Goal: Task Accomplishment & Management: Complete application form

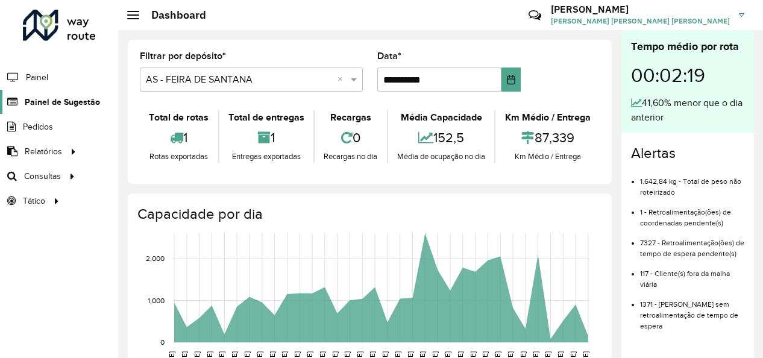
click at [84, 104] on span "Painel de Sugestão" at bounding box center [62, 102] width 75 height 13
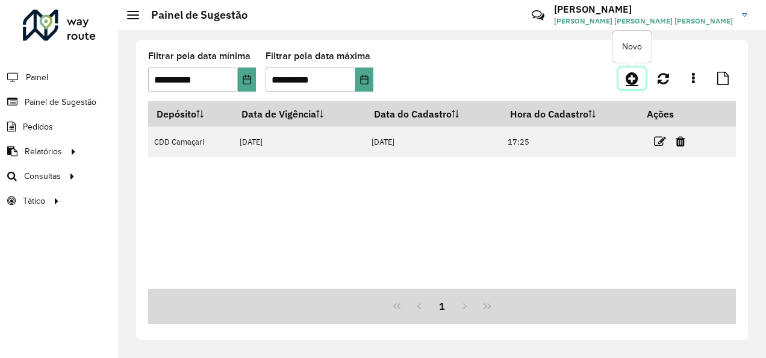
click at [630, 74] on icon at bounding box center [632, 78] width 13 height 14
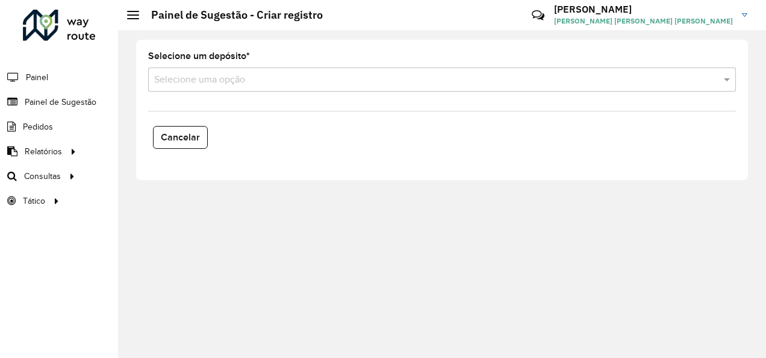
click at [499, 76] on input "text" at bounding box center [430, 80] width 552 height 14
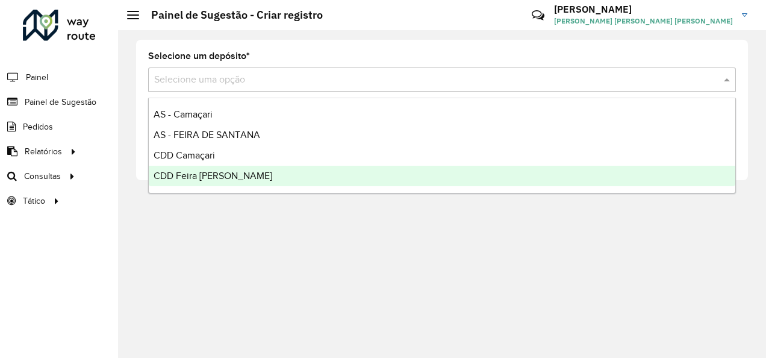
click at [228, 174] on span "CDD Feira [PERSON_NAME]" at bounding box center [213, 175] width 119 height 10
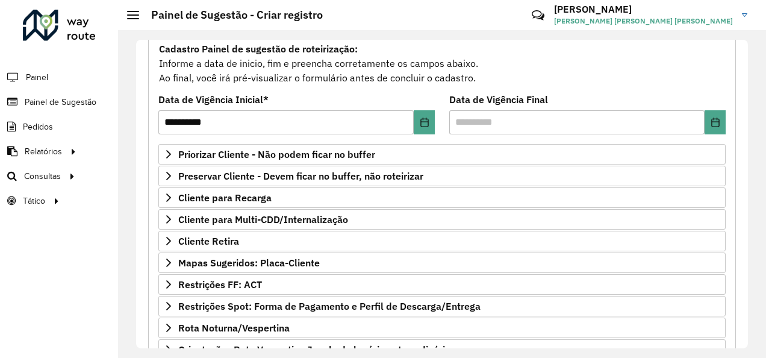
scroll to position [114, 0]
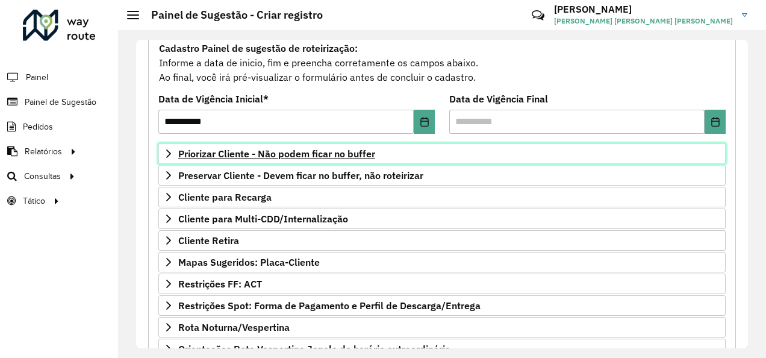
click at [355, 151] on span "Priorizar Cliente - Não podem ficar no buffer" at bounding box center [276, 154] width 197 height 10
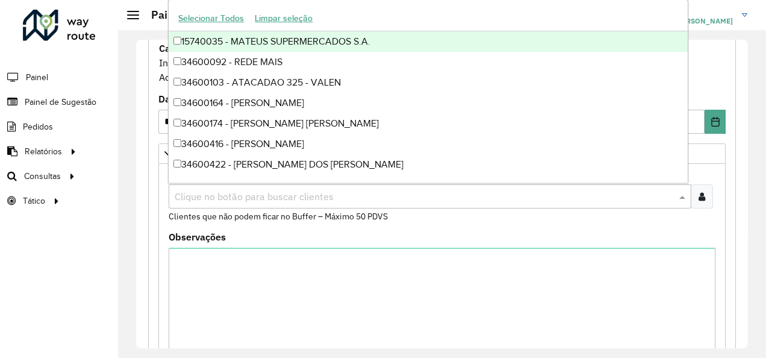
click at [342, 194] on input "text" at bounding box center [424, 197] width 505 height 14
click at [703, 198] on div at bounding box center [702, 196] width 22 height 24
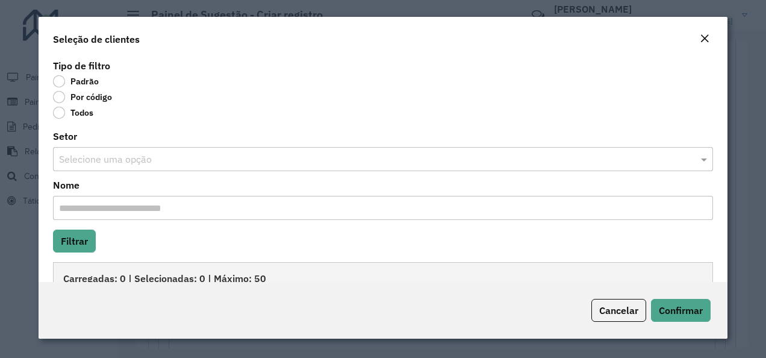
click at [61, 100] on label "Por código" at bounding box center [82, 97] width 59 height 12
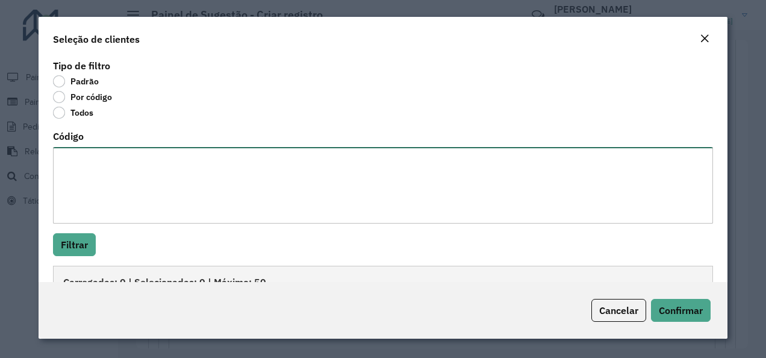
click at [78, 175] on textarea "Código" at bounding box center [383, 185] width 661 height 77
paste textarea "******** ******** ******** ******** ******** ******** ******** ******** *******…"
type textarea "******** ******** ******** ******** ******** ******** ******** ******** *******…"
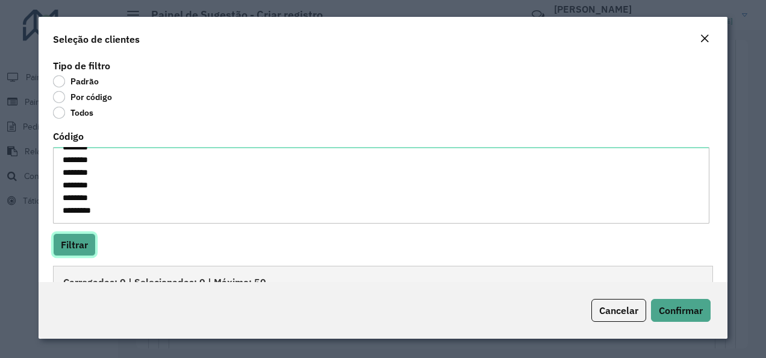
click at [83, 242] on button "Filtrar" at bounding box center [74, 244] width 43 height 23
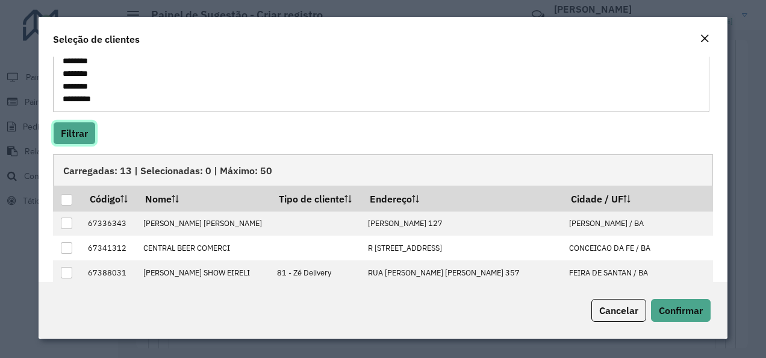
scroll to position [114, 0]
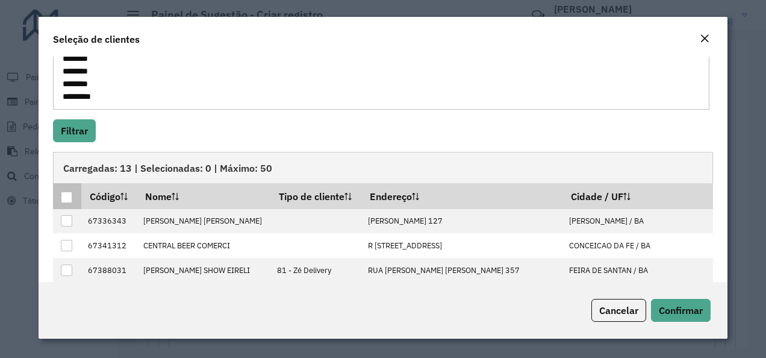
click at [63, 192] on div at bounding box center [66, 197] width 11 height 11
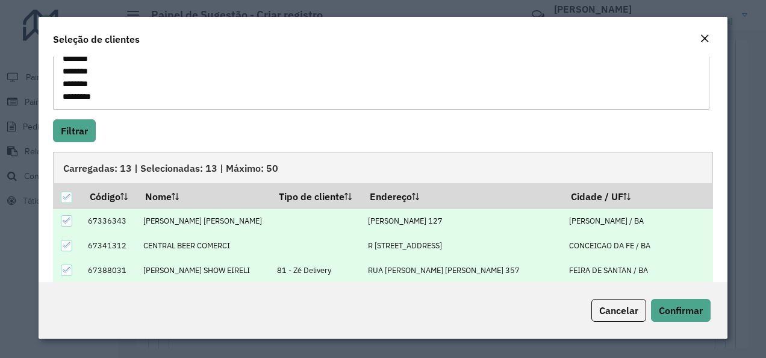
scroll to position [214, 0]
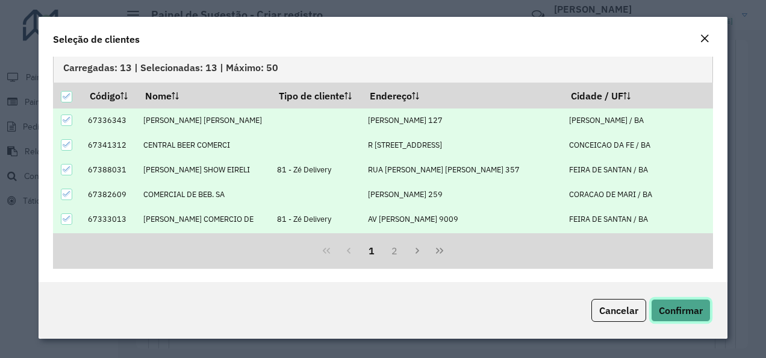
click at [693, 312] on span "Confirmar" at bounding box center [681, 310] width 44 height 12
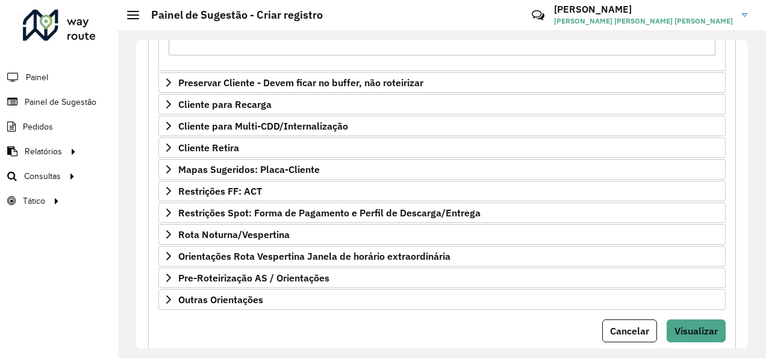
scroll to position [414, 0]
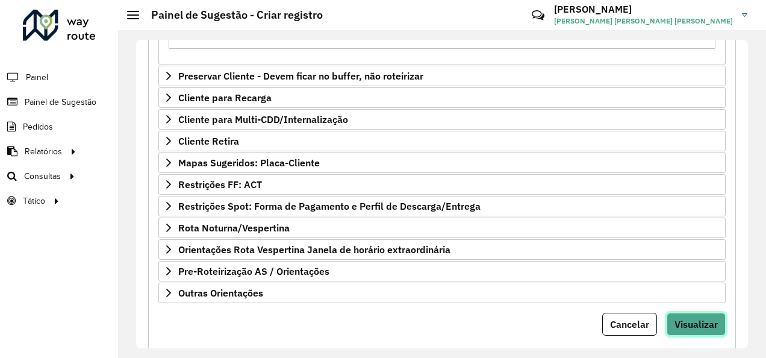
click at [696, 313] on button "Visualizar" at bounding box center [696, 324] width 59 height 23
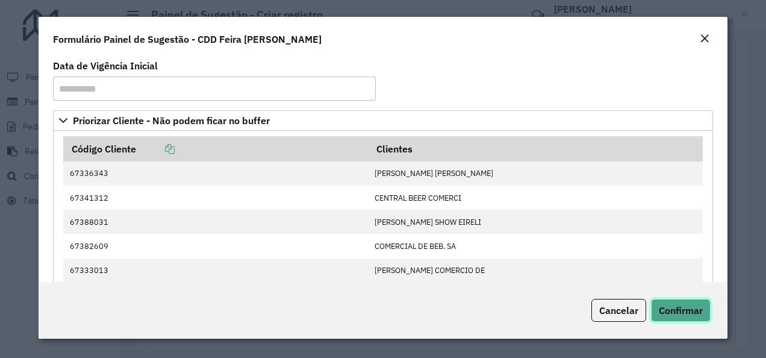
click at [696, 310] on span "Confirmar" at bounding box center [681, 310] width 44 height 12
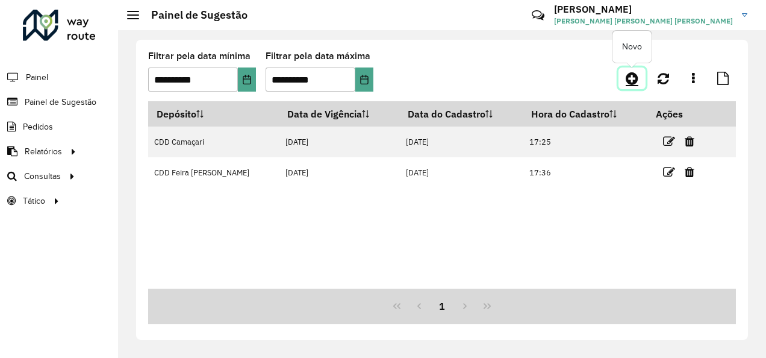
click at [628, 80] on icon at bounding box center [632, 78] width 13 height 14
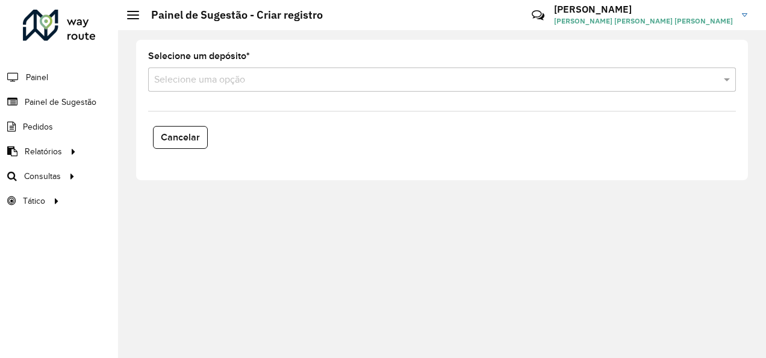
click at [341, 70] on div "Selecione uma opção" at bounding box center [442, 79] width 588 height 24
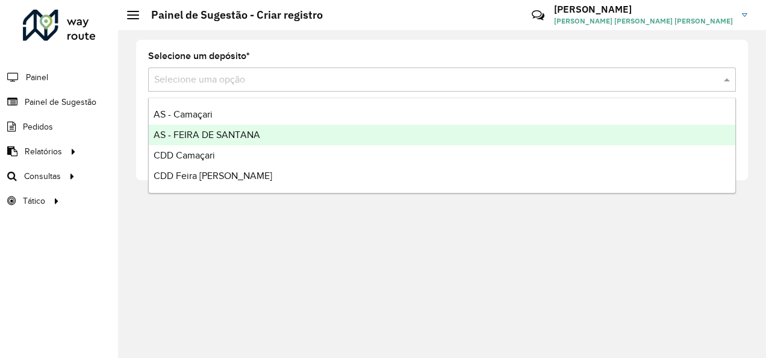
click at [230, 136] on span "AS - FEIRA DE SANTANA" at bounding box center [207, 135] width 107 height 10
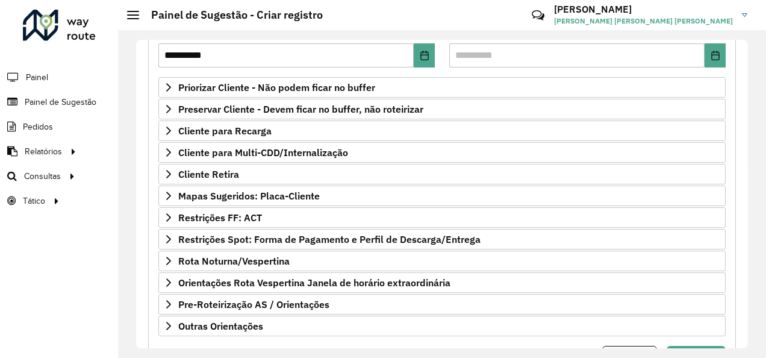
scroll to position [205, 0]
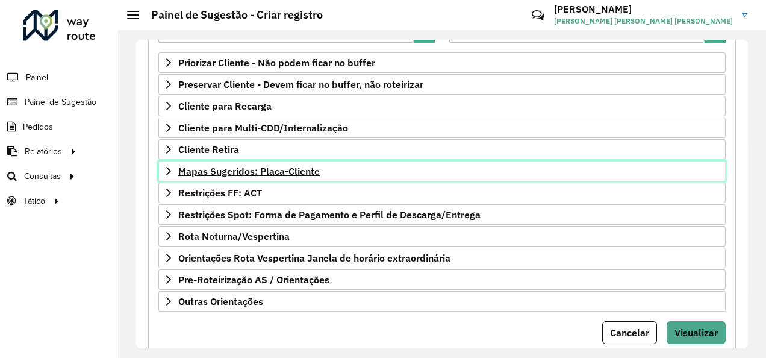
click at [299, 167] on span "Mapas Sugeridos: Placa-Cliente" at bounding box center [249, 171] width 142 height 10
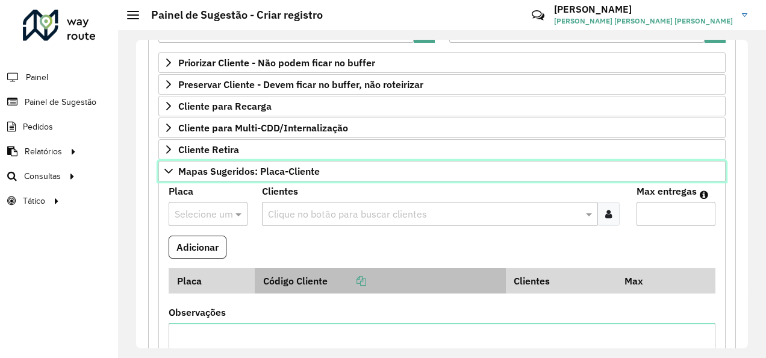
scroll to position [253, 0]
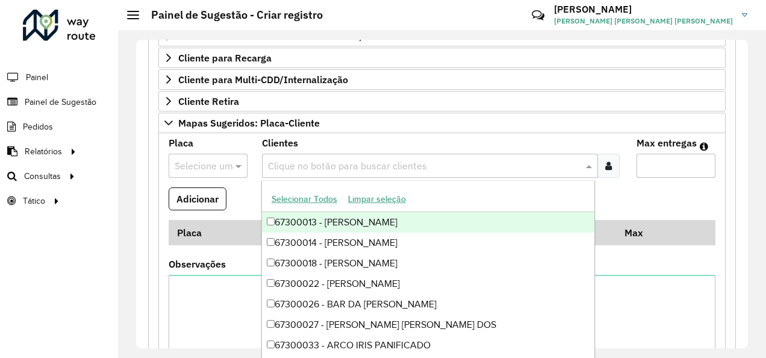
click at [305, 160] on input "text" at bounding box center [423, 166] width 317 height 14
click at [304, 160] on input "text" at bounding box center [423, 166] width 317 height 14
paste input "**********"
type input "**********"
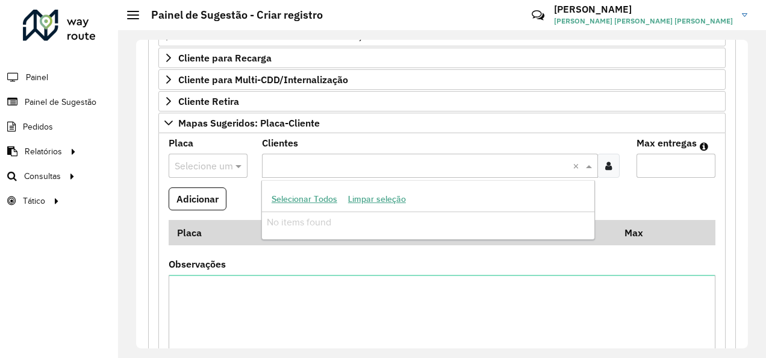
scroll to position [0, 0]
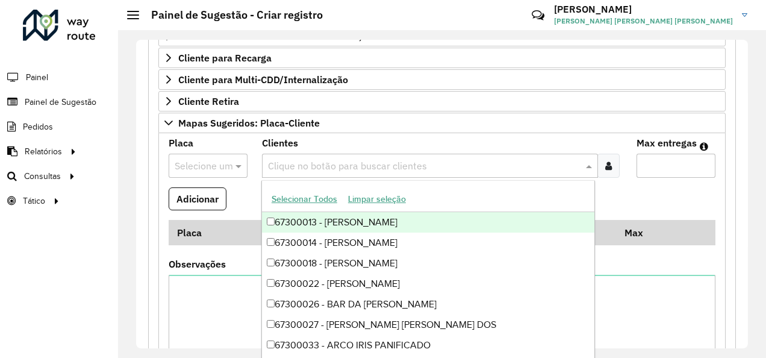
paste input "**********"
type input "**********"
paste input "*****"
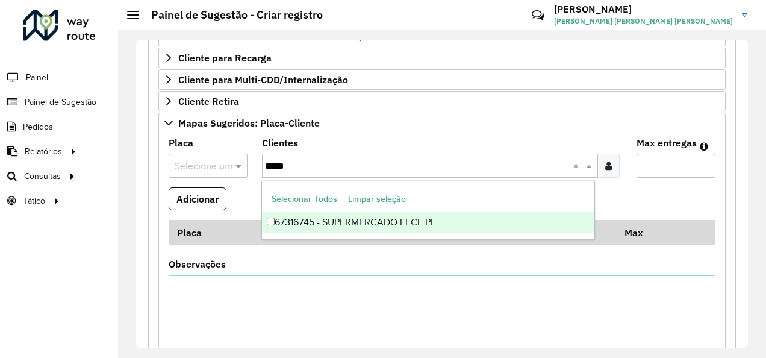
type input "*****"
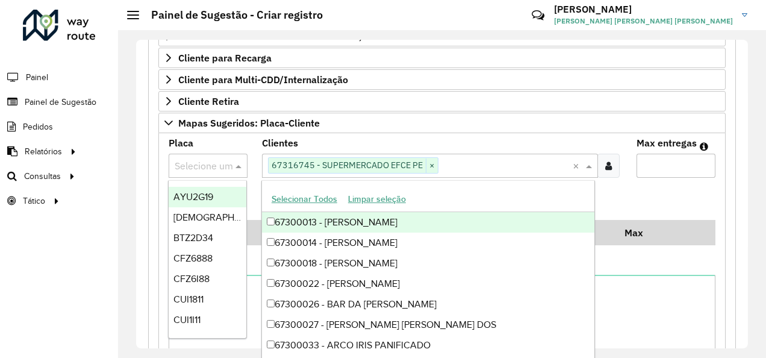
click at [207, 163] on input "text" at bounding box center [196, 166] width 43 height 14
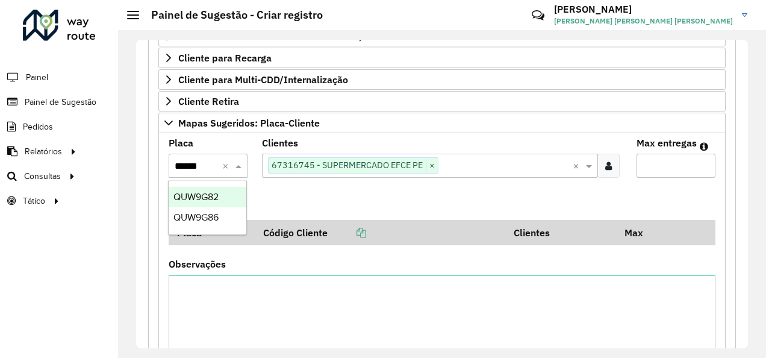
type input "*******"
click at [219, 192] on span "QUW9G86" at bounding box center [195, 197] width 45 height 10
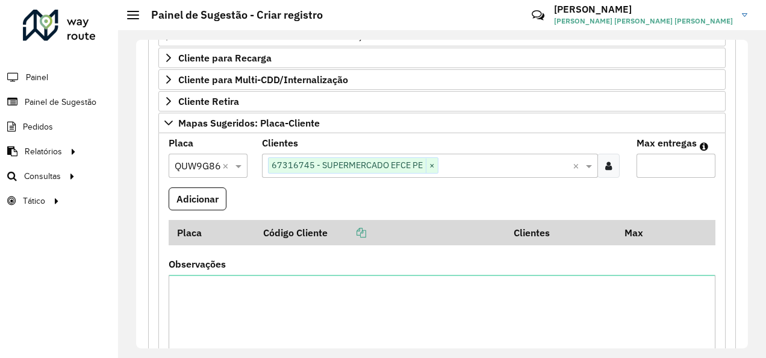
click at [652, 161] on input "Max entregas" at bounding box center [676, 166] width 79 height 24
type input "*"
click at [195, 196] on button "Adicionar" at bounding box center [198, 198] width 58 height 23
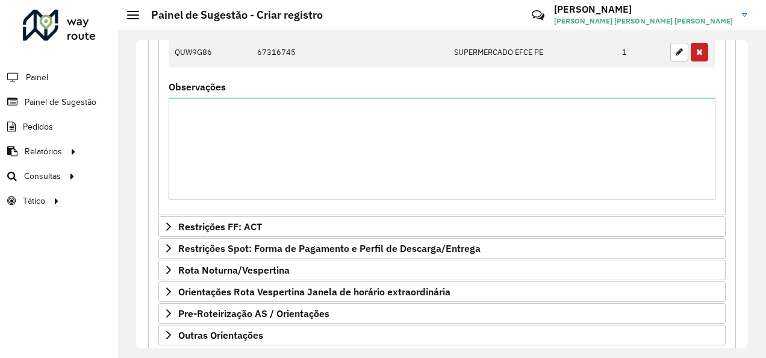
scroll to position [525, 0]
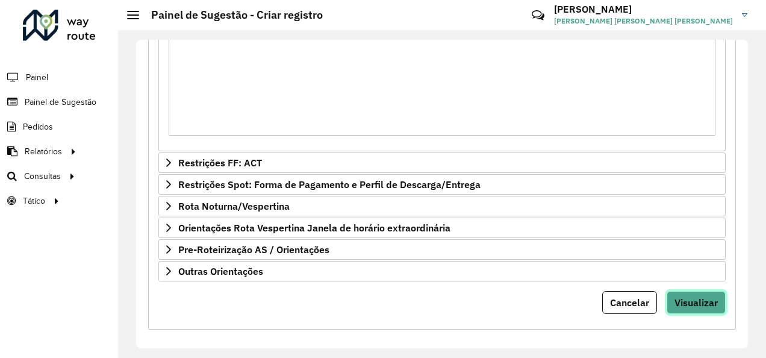
click at [684, 296] on span "Visualizar" at bounding box center [696, 302] width 43 height 12
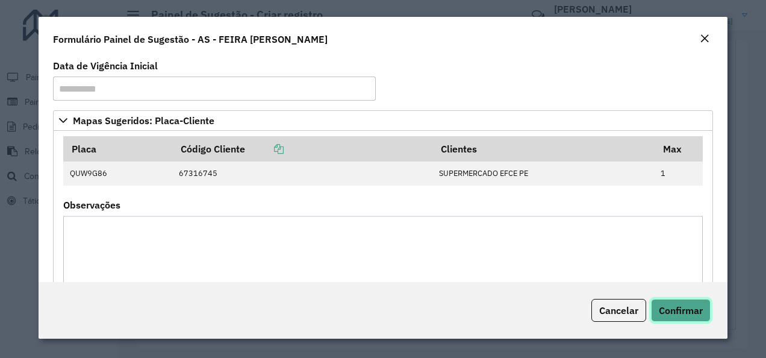
click at [675, 303] on button "Confirmar" at bounding box center [681, 310] width 60 height 23
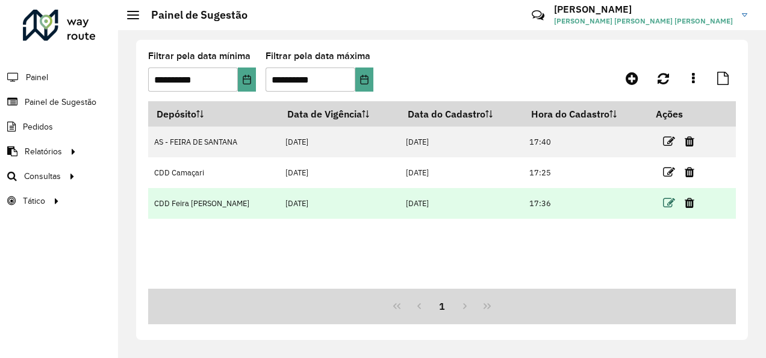
click at [671, 198] on icon at bounding box center [669, 203] width 12 height 12
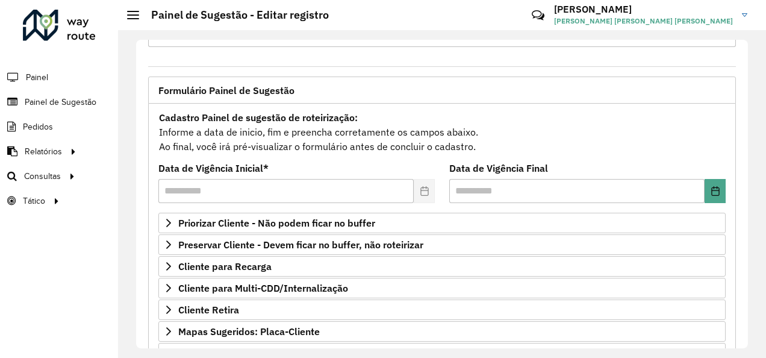
scroll to position [101, 0]
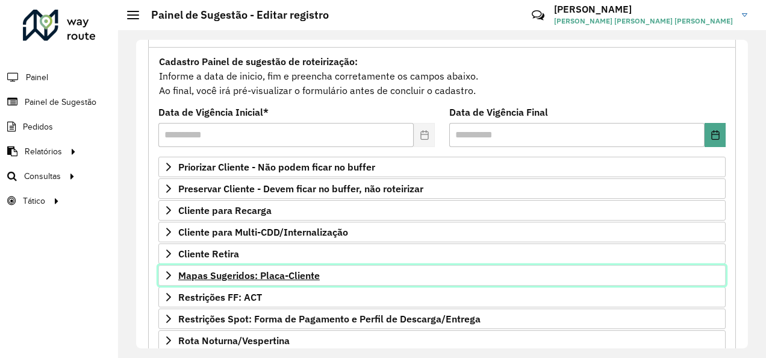
click at [293, 270] on span "Mapas Sugeridos: Placa-Cliente" at bounding box center [249, 275] width 142 height 10
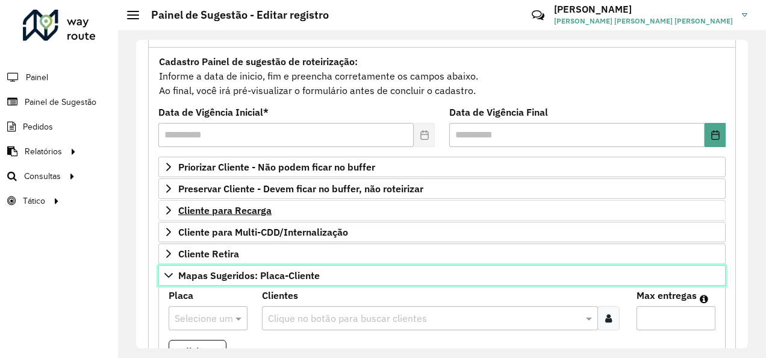
scroll to position [181, 0]
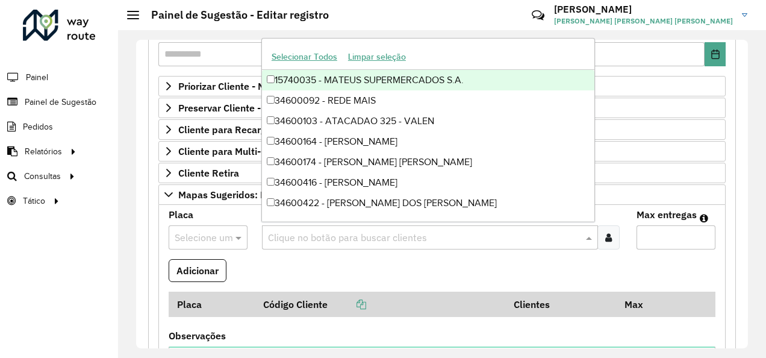
click at [310, 231] on input "text" at bounding box center [423, 238] width 317 height 14
paste input "*****"
type input "*****"
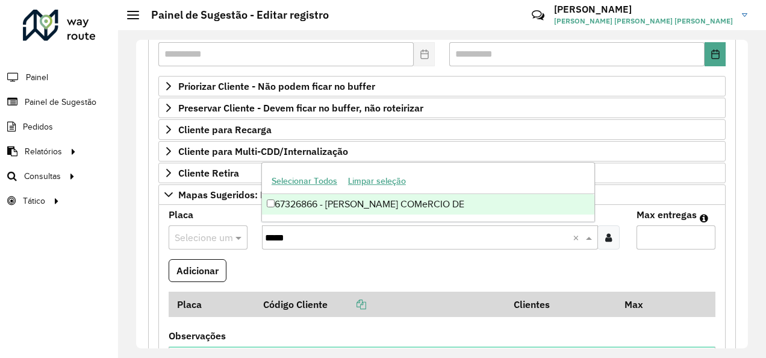
click at [354, 210] on div "67326866 - [PERSON_NAME] COMeRCIO DE" at bounding box center [428, 204] width 333 height 20
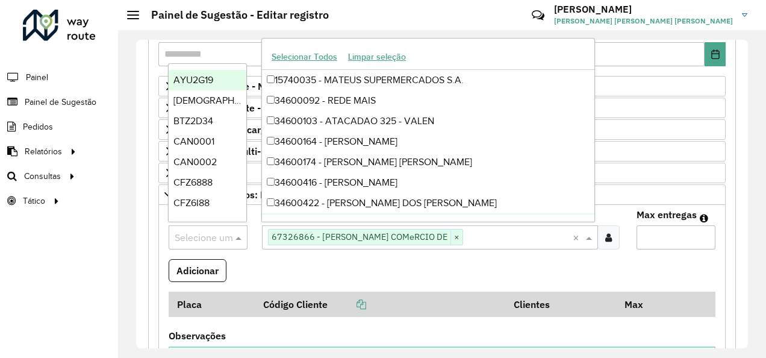
click at [222, 233] on div at bounding box center [208, 238] width 79 height 16
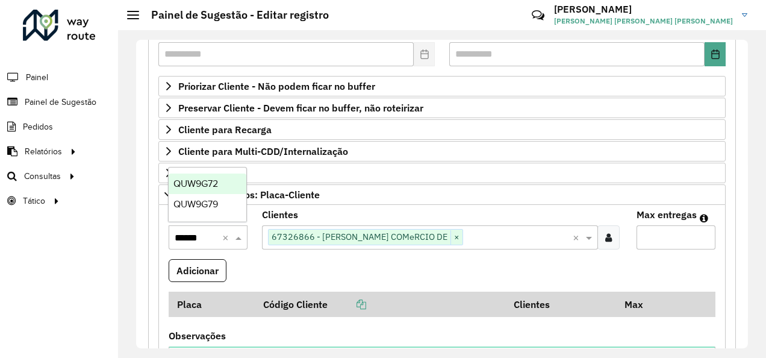
type input "*******"
click at [210, 196] on div "QUW9G79" at bounding box center [208, 204] width 78 height 20
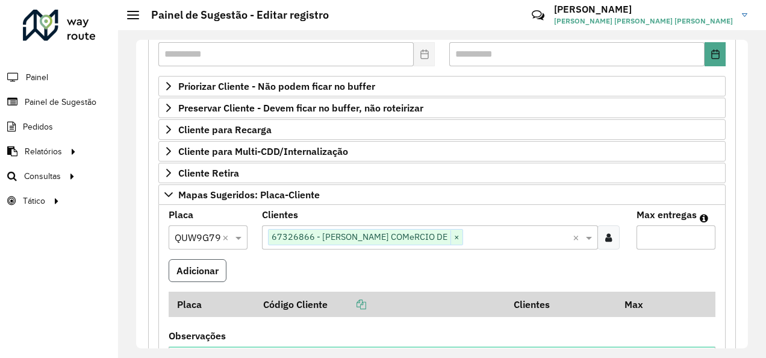
click at [204, 266] on button "Adicionar" at bounding box center [198, 270] width 58 height 23
click at [648, 239] on input "Max entregas" at bounding box center [676, 237] width 79 height 24
type input "*"
click at [211, 267] on button "Adicionar" at bounding box center [198, 270] width 58 height 23
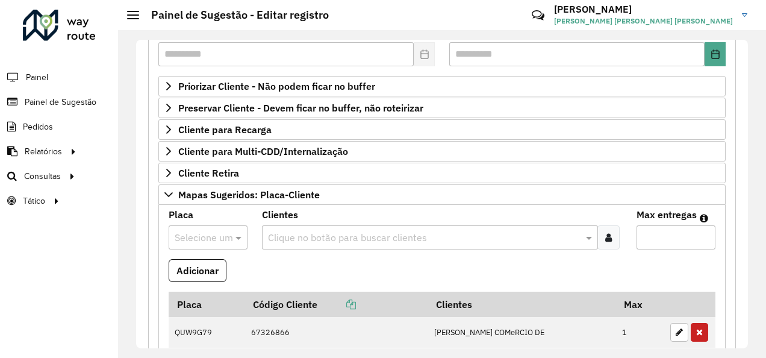
scroll to position [525, 0]
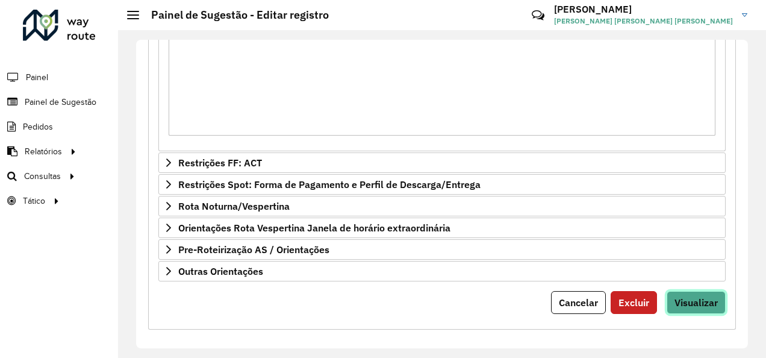
click at [691, 291] on button "Visualizar" at bounding box center [696, 302] width 59 height 23
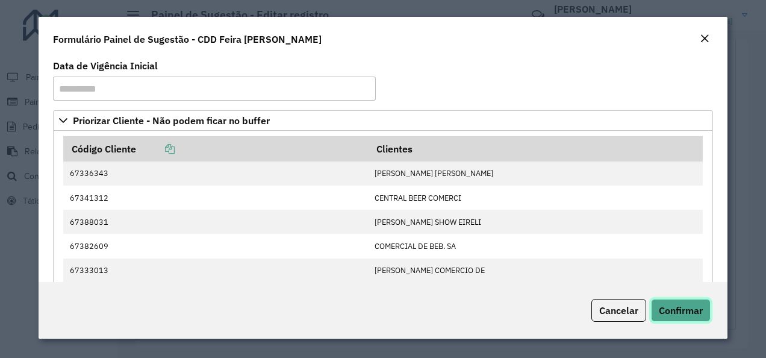
click at [675, 305] on span "Confirmar" at bounding box center [681, 310] width 44 height 12
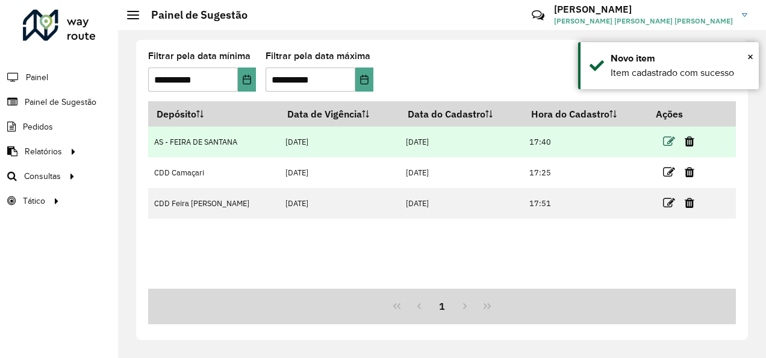
click at [671, 139] on icon at bounding box center [669, 142] width 12 height 12
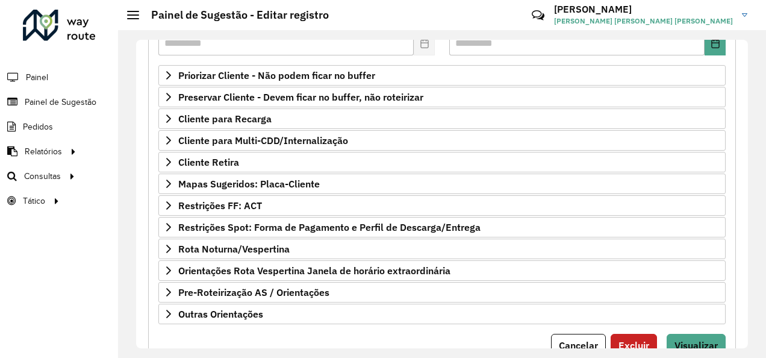
scroll to position [196, 0]
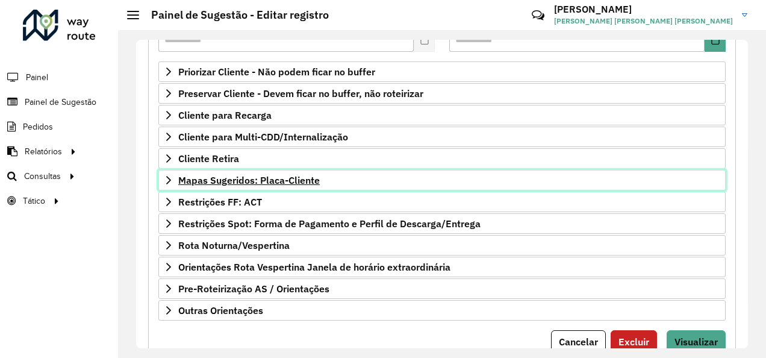
click at [252, 181] on span "Mapas Sugeridos: Placa-Cliente" at bounding box center [249, 180] width 142 height 10
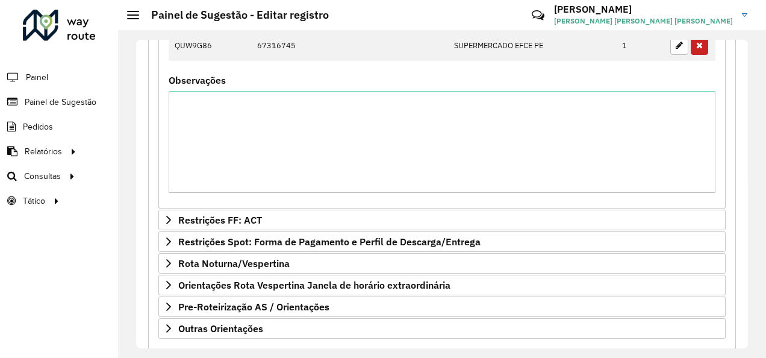
scroll to position [525, 0]
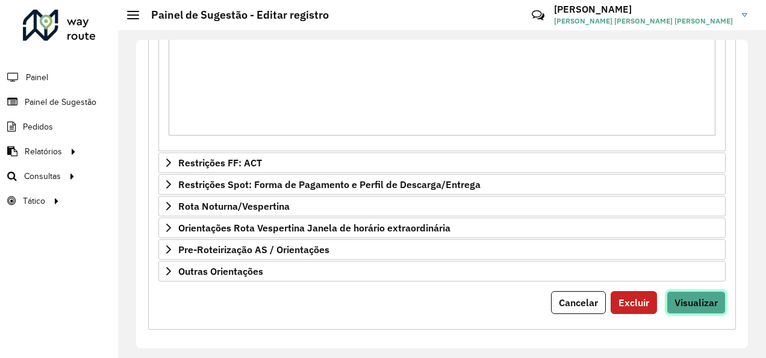
click at [698, 296] on span "Visualizar" at bounding box center [696, 302] width 43 height 12
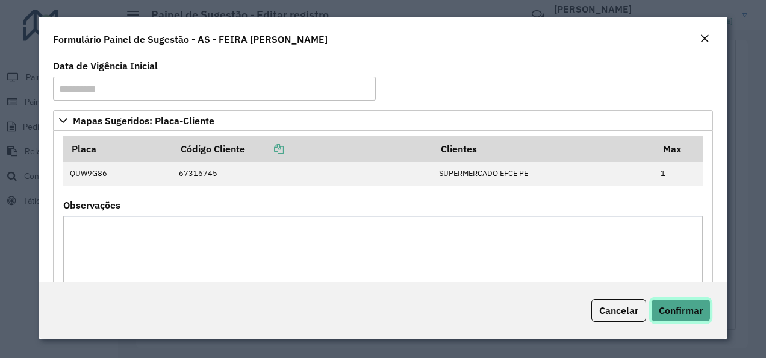
click at [689, 300] on button "Confirmar" at bounding box center [681, 310] width 60 height 23
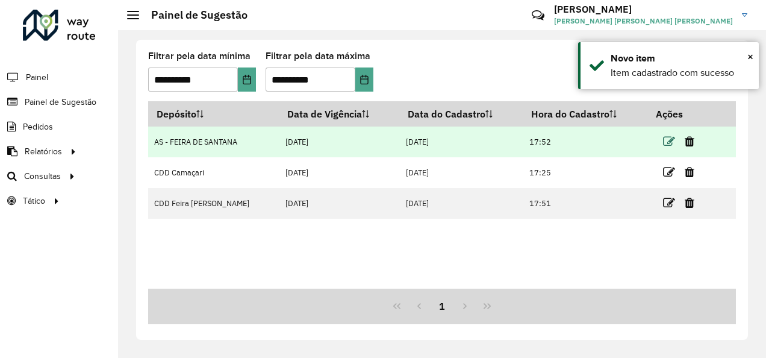
click at [668, 142] on icon at bounding box center [669, 142] width 12 height 12
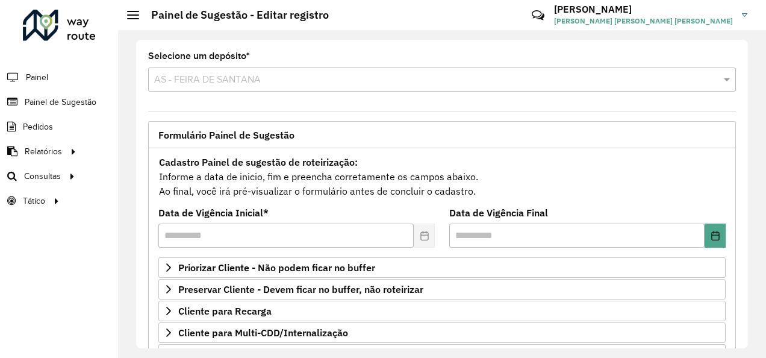
scroll to position [65, 0]
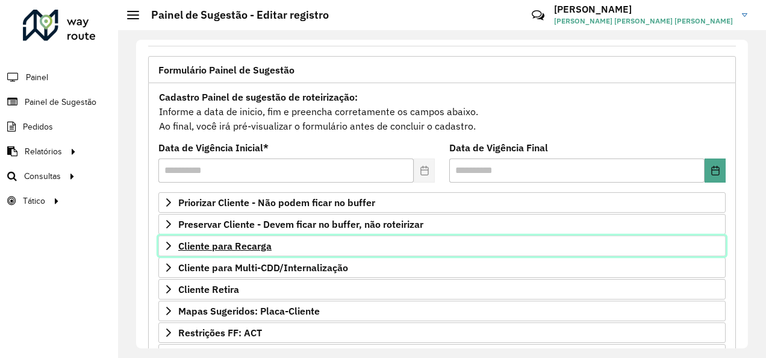
click at [257, 242] on span "Cliente para Recarga" at bounding box center [224, 246] width 93 height 10
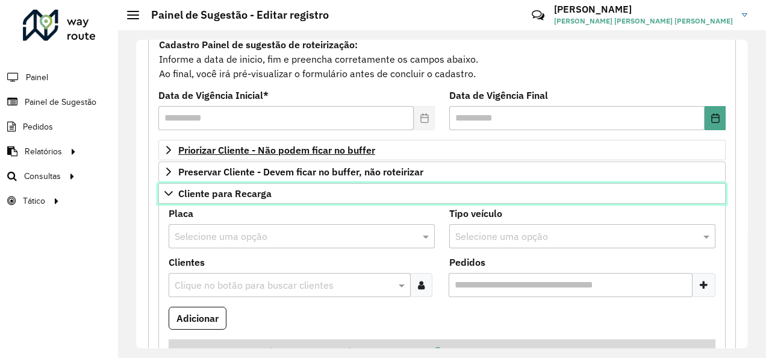
scroll to position [118, 0]
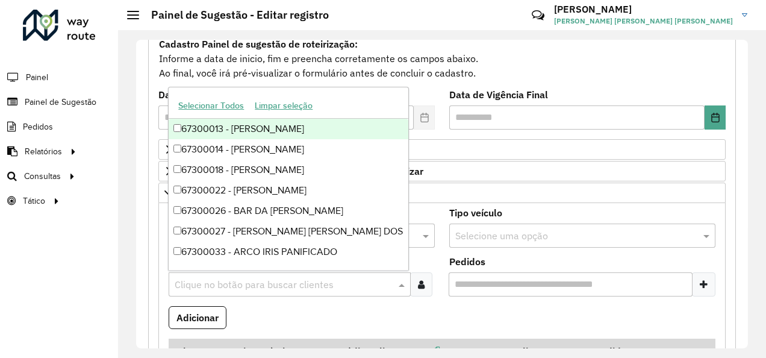
click at [287, 281] on input "text" at bounding box center [284, 285] width 224 height 14
paste input "*****"
type input "*****"
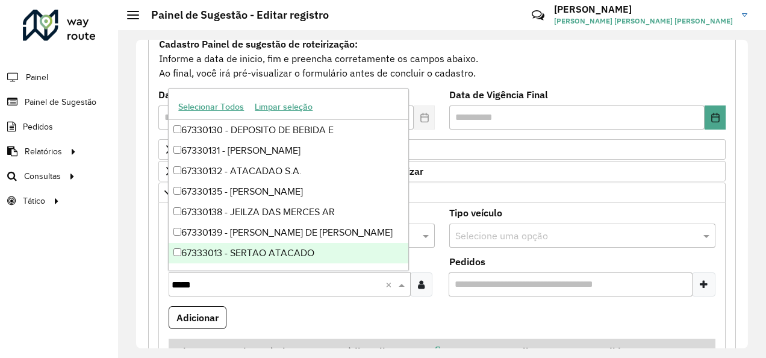
click at [305, 248] on div "67333013 - SERTAO ATACADO" at bounding box center [289, 253] width 240 height 20
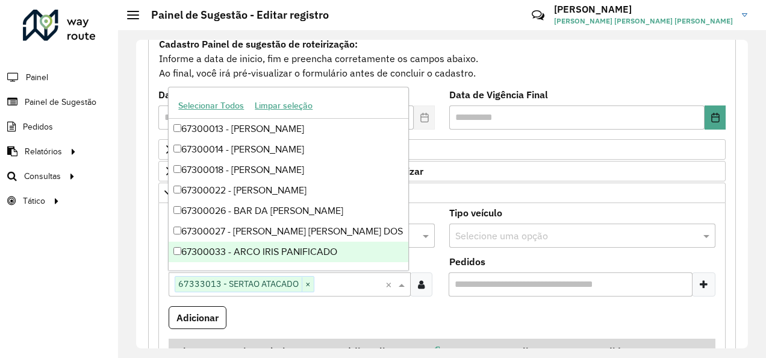
click at [357, 308] on formly-field "Adicionar" at bounding box center [441, 322] width 561 height 33
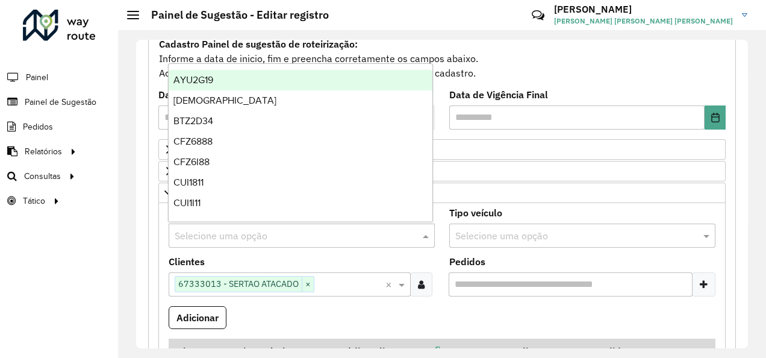
click at [349, 234] on input "text" at bounding box center [290, 236] width 230 height 14
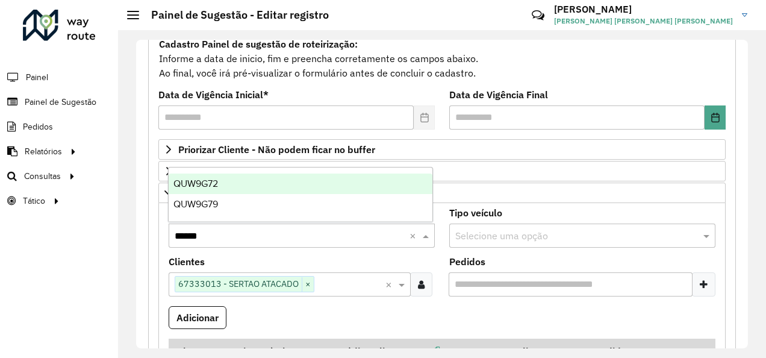
type input "*******"
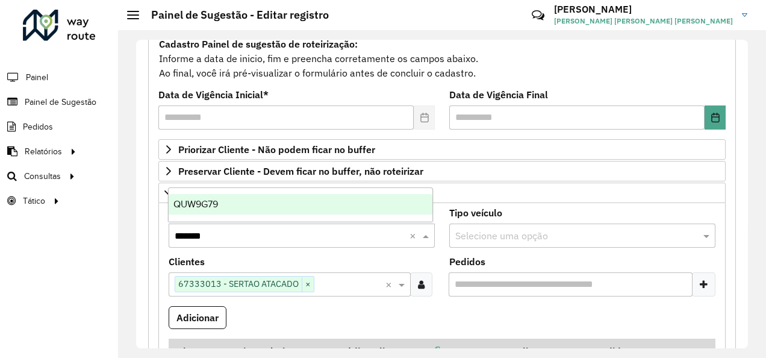
click at [319, 199] on div "QUW9G79" at bounding box center [301, 204] width 264 height 20
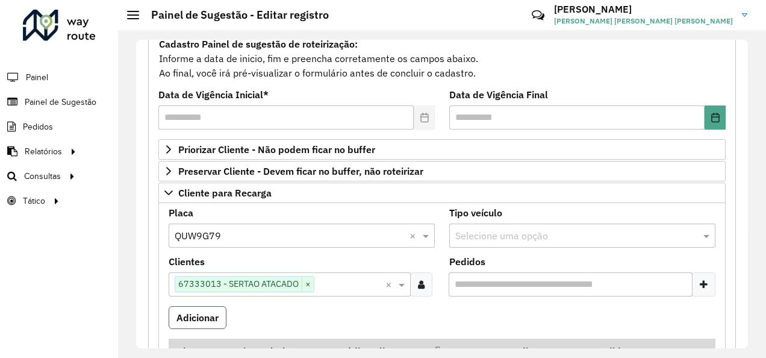
click at [199, 323] on button "Adicionar" at bounding box center [198, 317] width 58 height 23
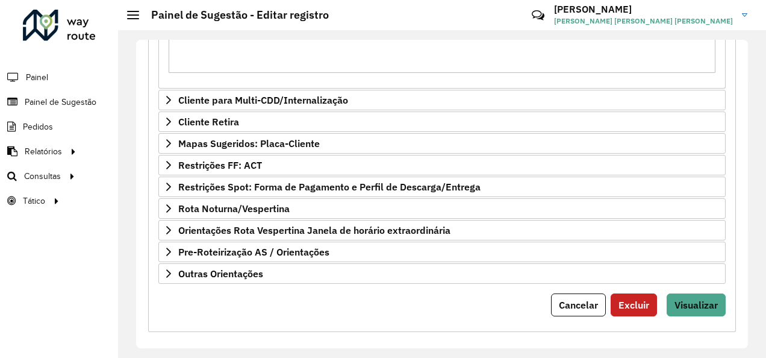
scroll to position [572, 0]
click at [693, 298] on span "Visualizar" at bounding box center [696, 304] width 43 height 12
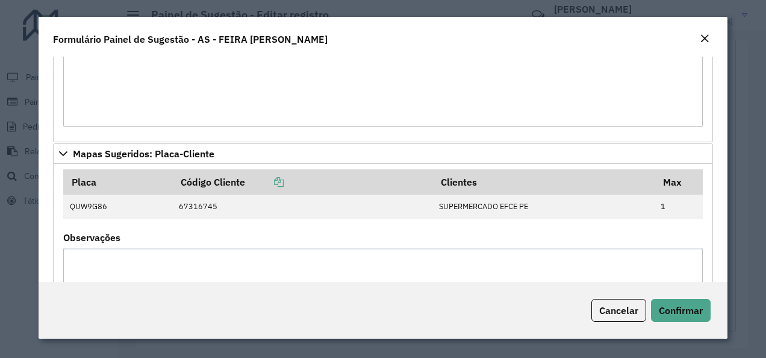
scroll to position [190, 0]
click at [666, 317] on button "Confirmar" at bounding box center [681, 310] width 60 height 23
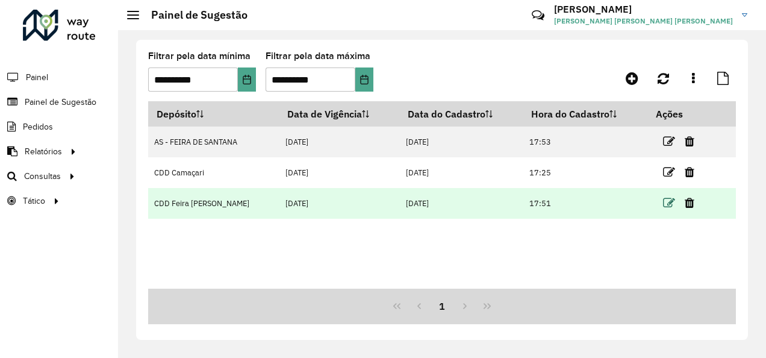
click at [663, 204] on icon at bounding box center [669, 203] width 12 height 12
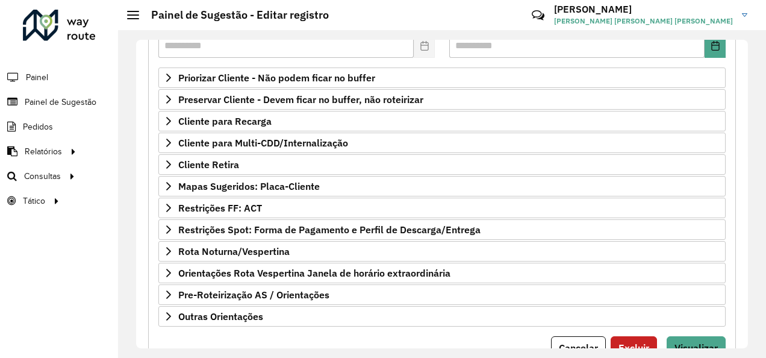
scroll to position [190, 0]
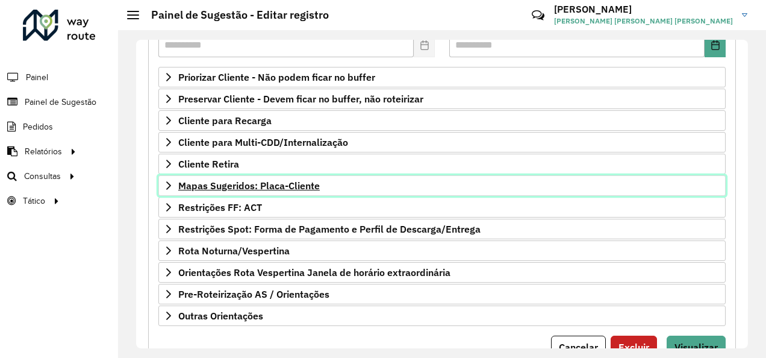
click at [292, 183] on span "Mapas Sugeridos: Placa-Cliente" at bounding box center [249, 186] width 142 height 10
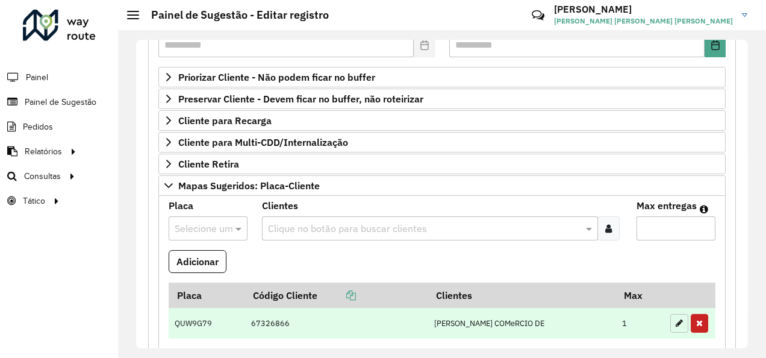
click at [673, 325] on button "button" at bounding box center [679, 323] width 18 height 19
type input "*"
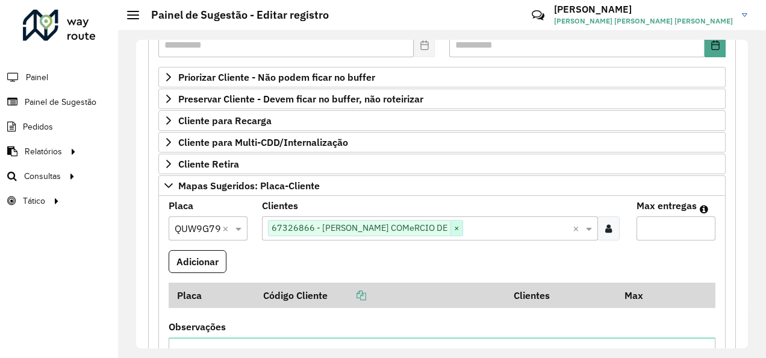
click at [451, 227] on span "×" at bounding box center [457, 228] width 12 height 14
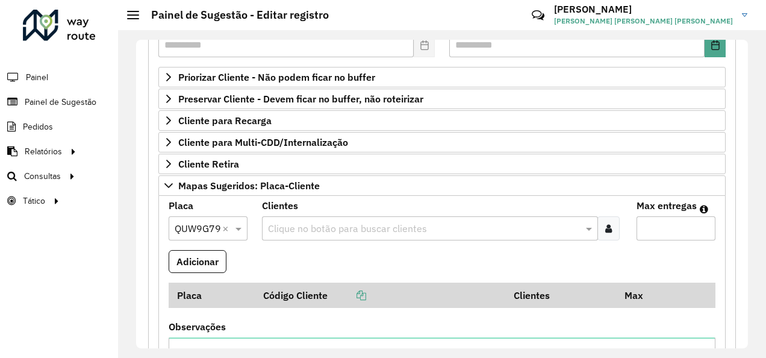
paste input "*****"
type input "*****"
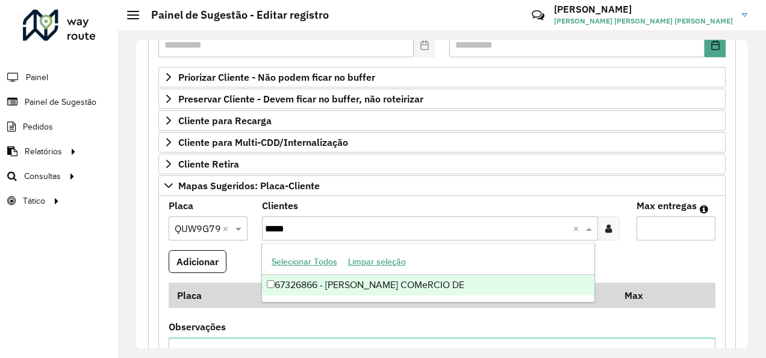
click at [268, 289] on div "67326866 - [PERSON_NAME] COMeRCIO DE" at bounding box center [428, 285] width 333 height 20
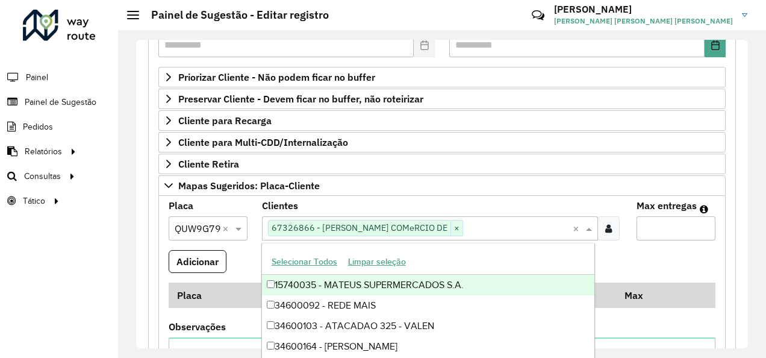
click at [642, 254] on formly-field "Adicionar" at bounding box center [441, 266] width 561 height 33
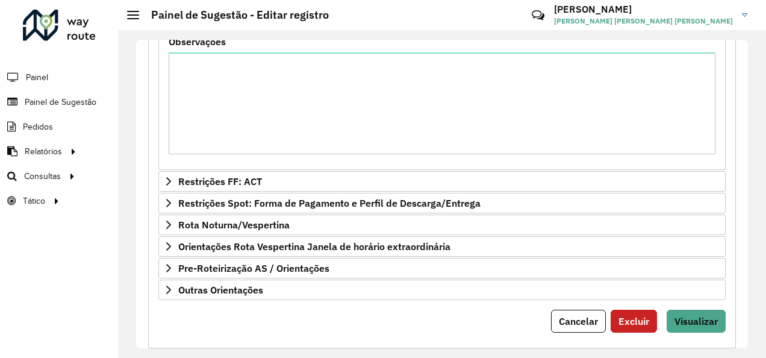
scroll to position [495, 0]
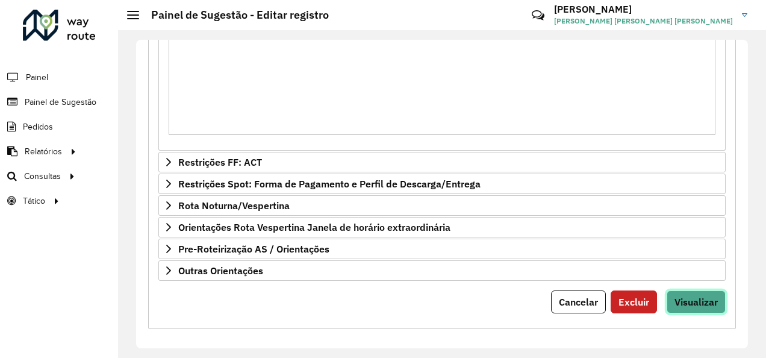
click at [693, 296] on span "Visualizar" at bounding box center [696, 302] width 43 height 12
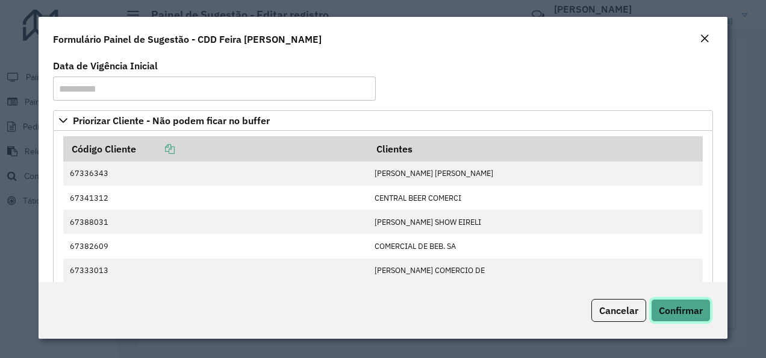
click at [683, 306] on span "Confirmar" at bounding box center [681, 310] width 44 height 12
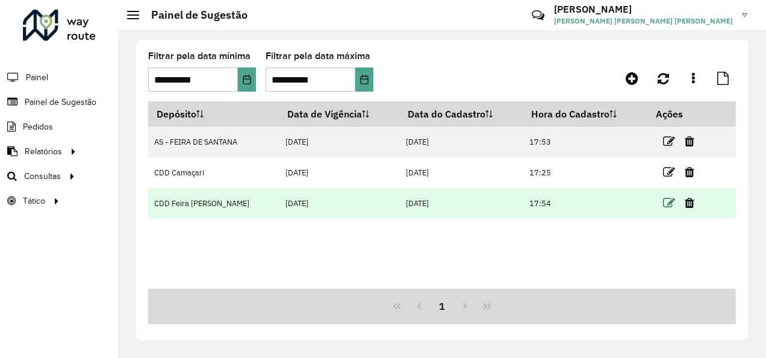
click at [669, 205] on icon at bounding box center [669, 203] width 12 height 12
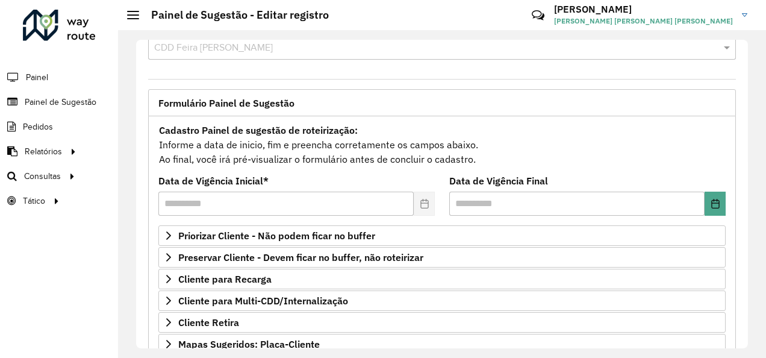
scroll to position [33, 0]
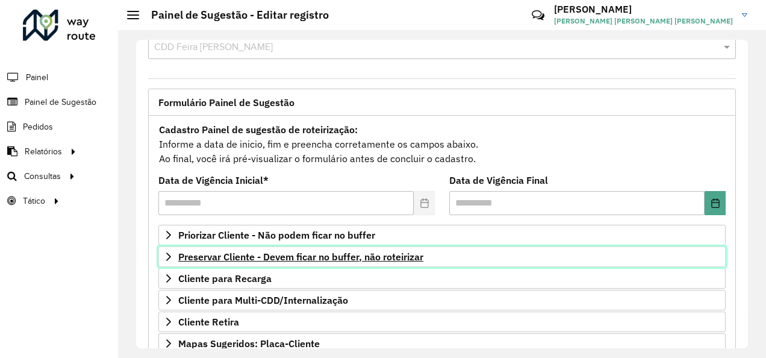
click at [366, 252] on span "Preservar Cliente - Devem ficar no buffer, não roteirizar" at bounding box center [300, 257] width 245 height 10
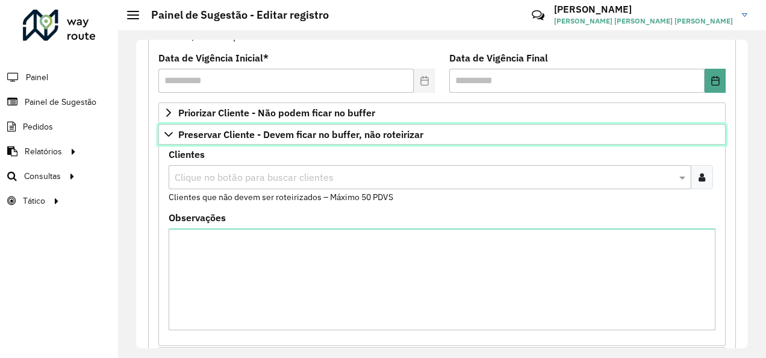
scroll to position [155, 0]
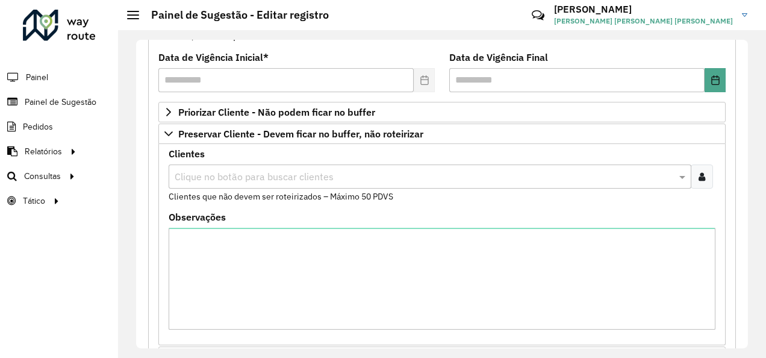
click at [306, 171] on input "text" at bounding box center [424, 177] width 505 height 14
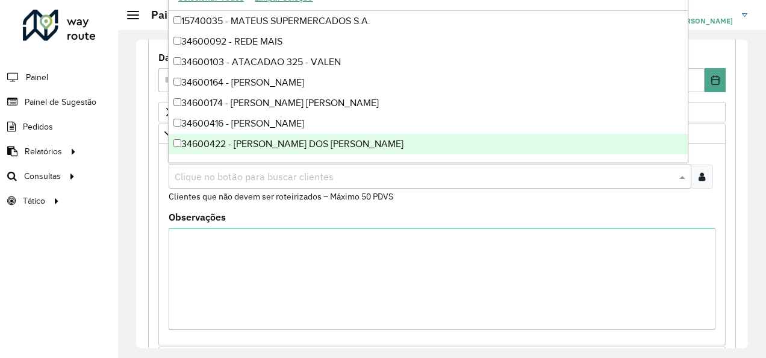
paste input "*****"
type input "*****"
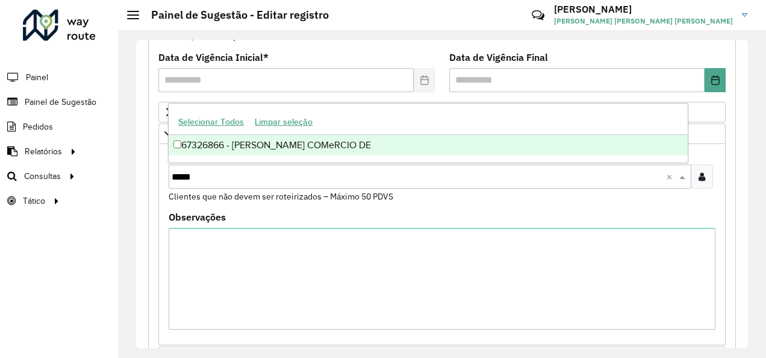
click at [272, 146] on div "67326866 - [PERSON_NAME] COMeRCIO DE" at bounding box center [428, 145] width 519 height 20
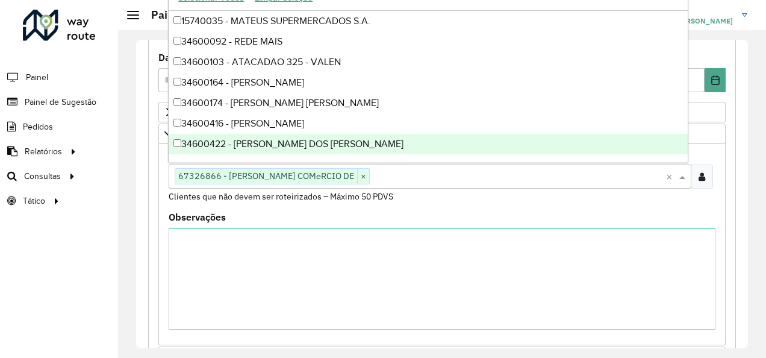
click at [436, 214] on div "Observações" at bounding box center [442, 271] width 547 height 117
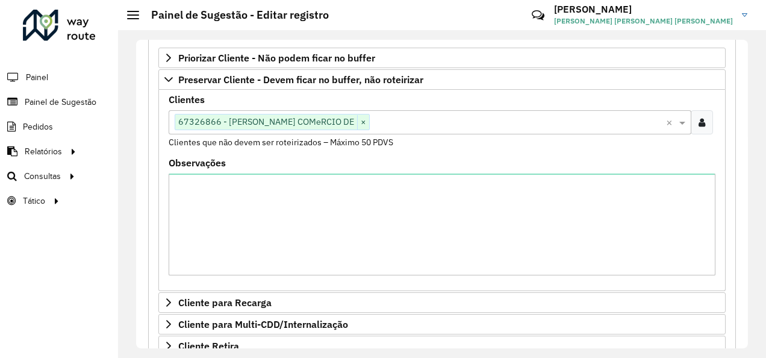
scroll to position [145, 0]
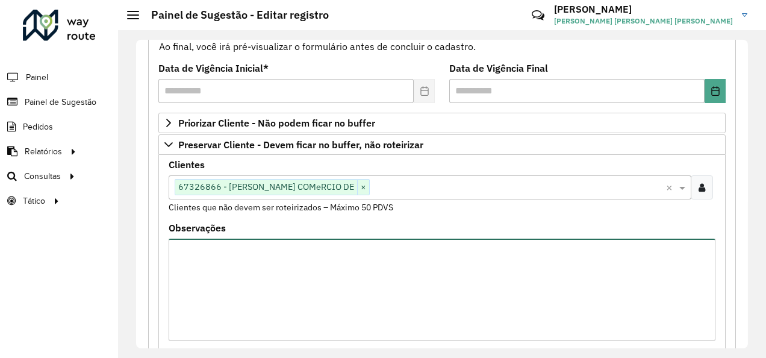
click at [262, 240] on textarea "Observações" at bounding box center [442, 290] width 547 height 102
paste textarea "*******"
click at [366, 254] on textarea "**********" at bounding box center [442, 290] width 547 height 102
click at [501, 254] on textarea "**********" at bounding box center [442, 290] width 547 height 102
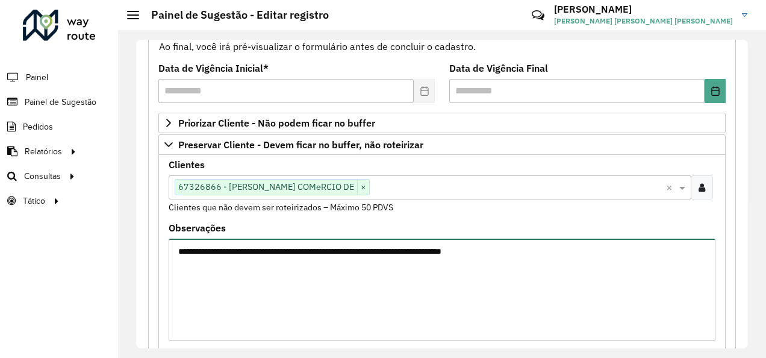
type textarea "**********"
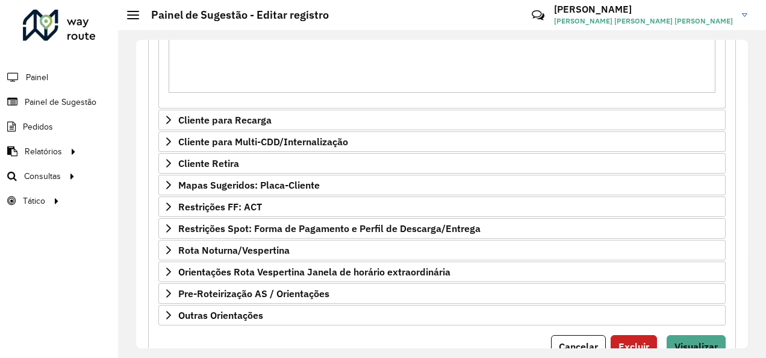
scroll to position [437, 0]
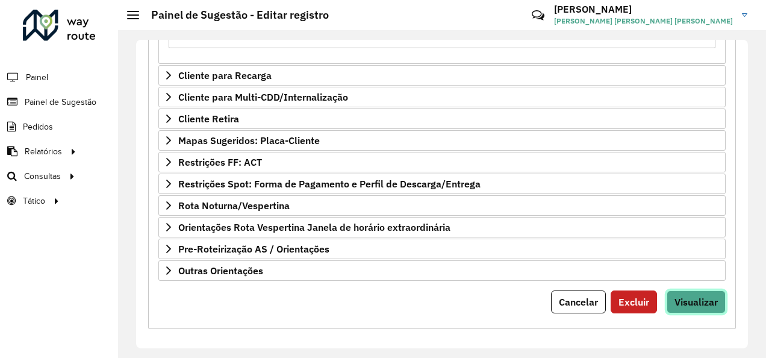
click at [690, 296] on span "Visualizar" at bounding box center [696, 302] width 43 height 12
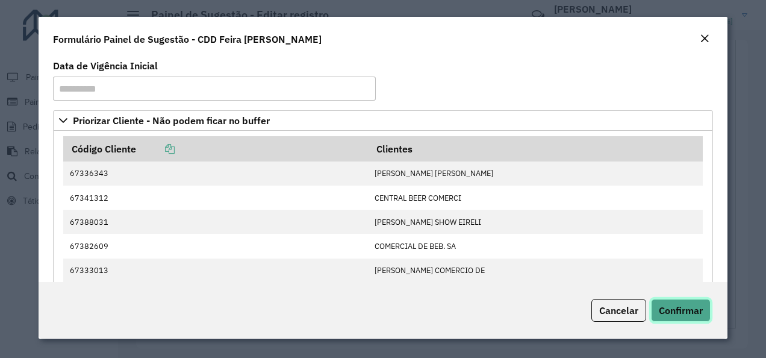
click at [690, 306] on span "Confirmar" at bounding box center [681, 310] width 44 height 12
